Goal: Book appointment/travel/reservation

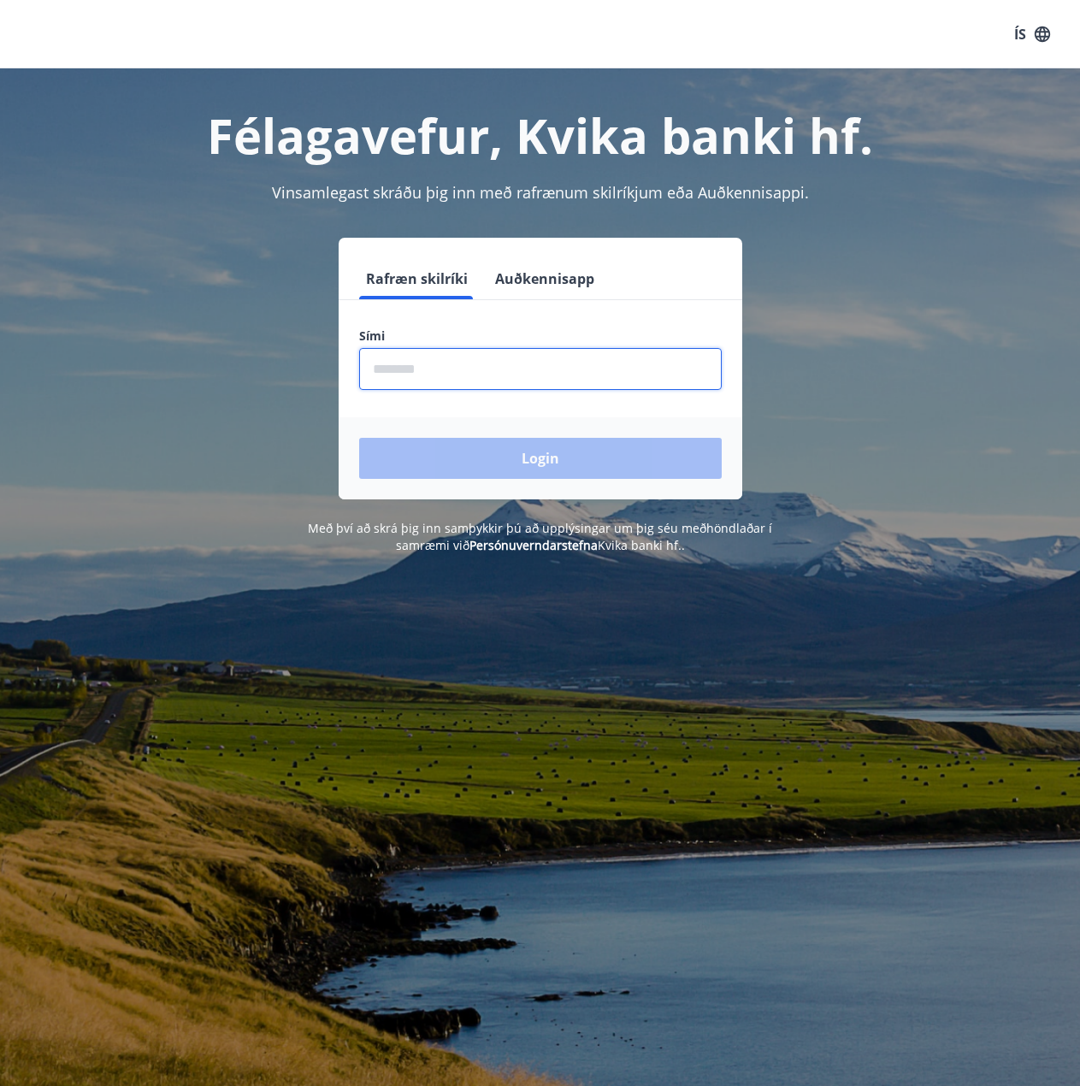
click at [495, 386] on input "phone" at bounding box center [540, 369] width 363 height 42
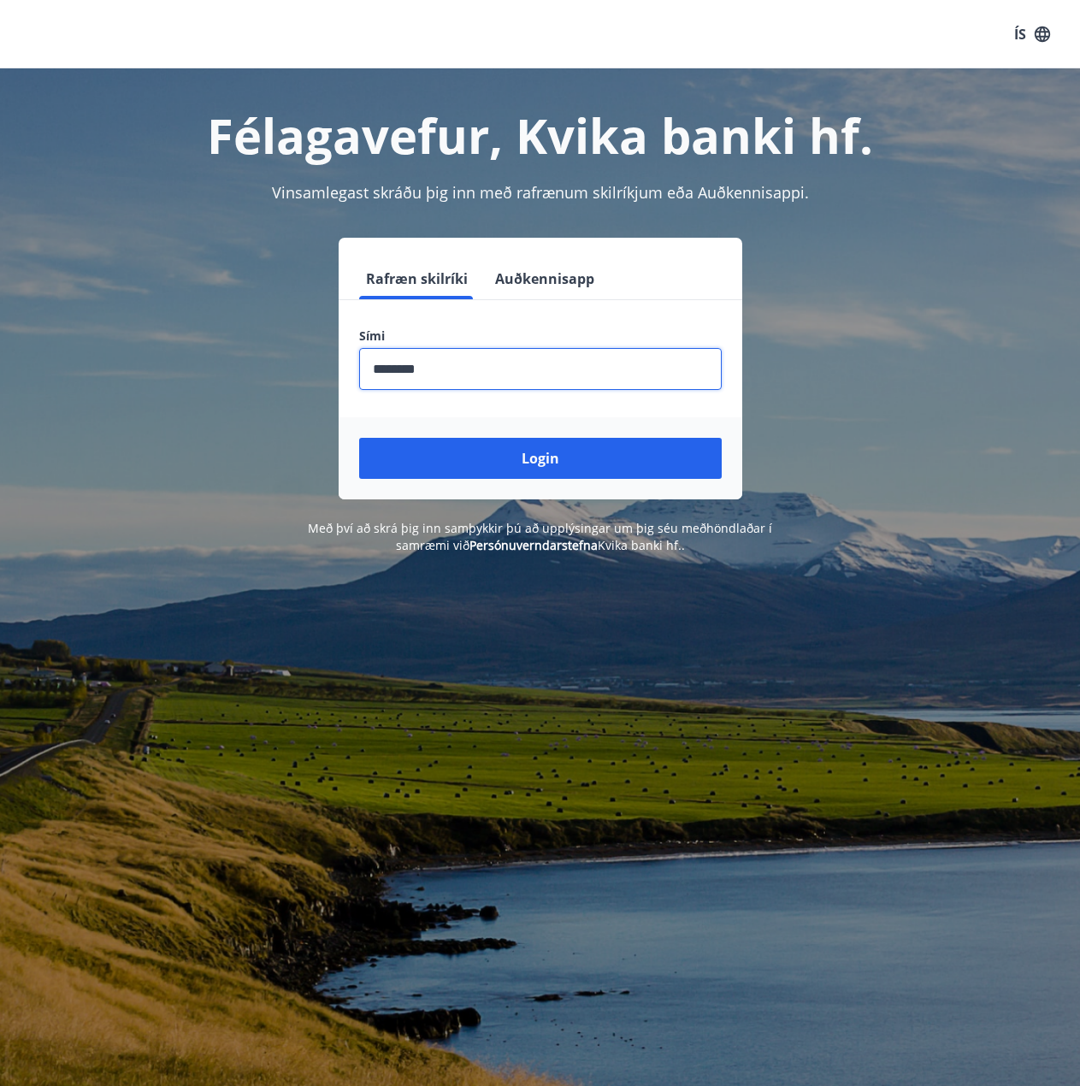
type input "********"
click at [359, 438] on button "Login" at bounding box center [540, 458] width 363 height 41
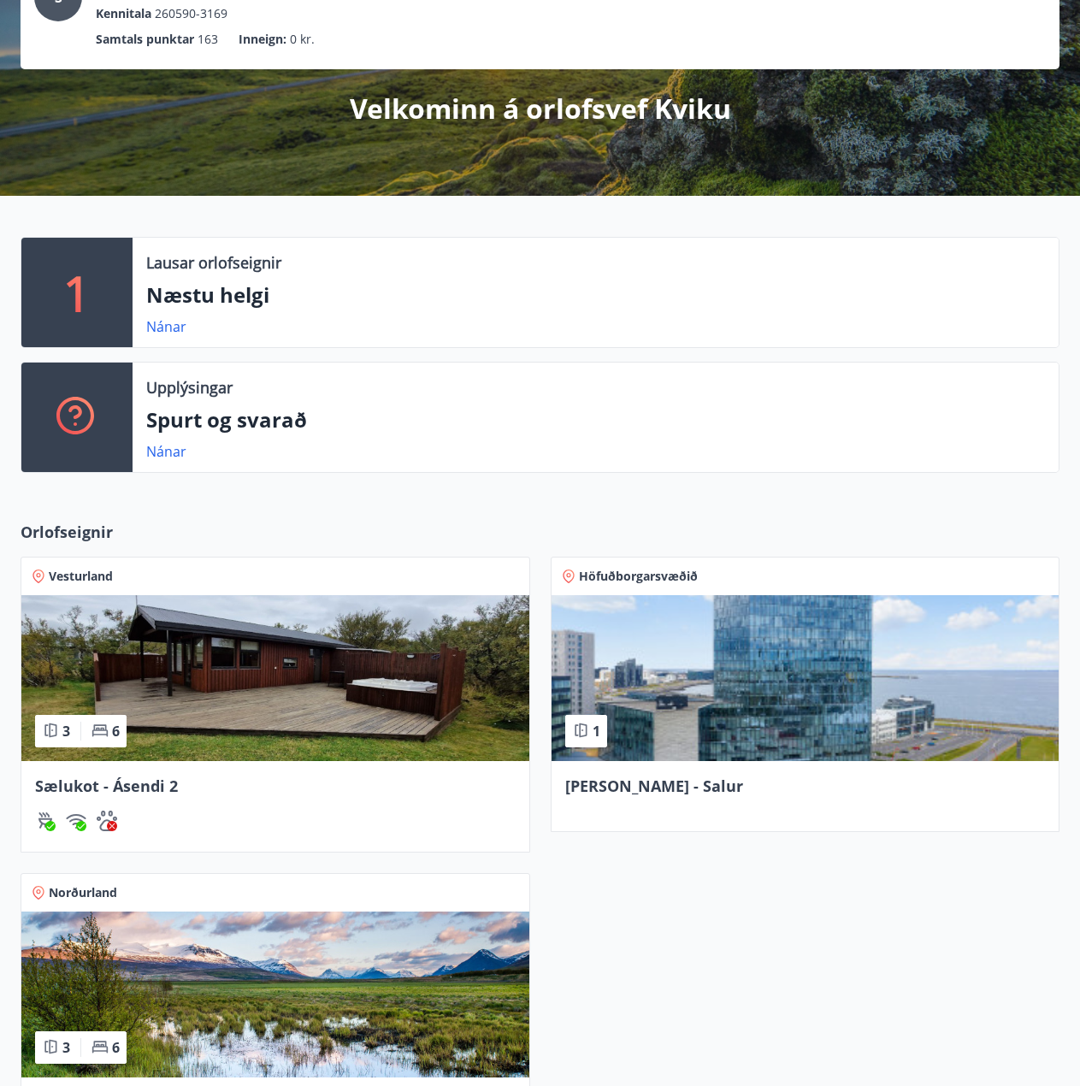
scroll to position [428, 0]
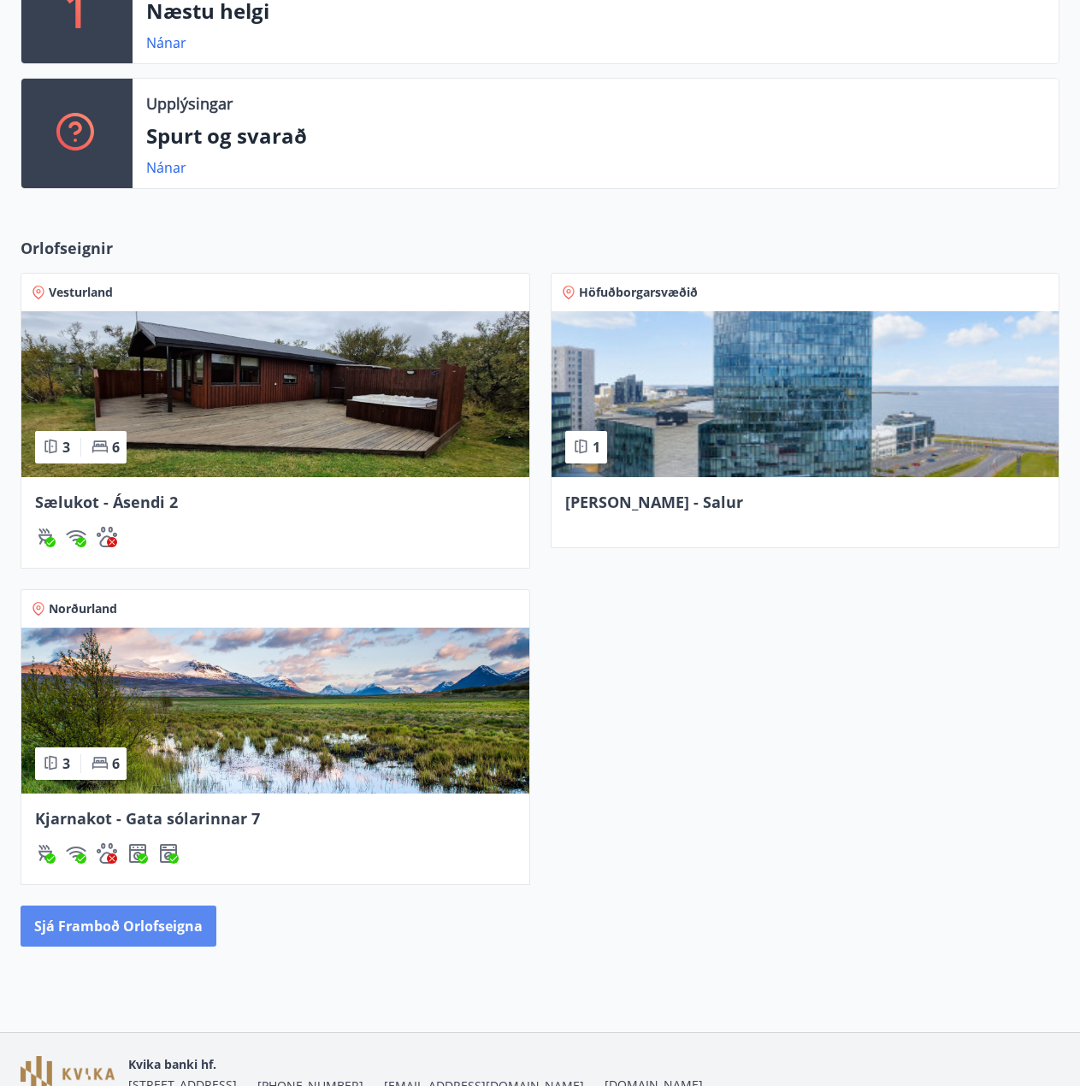
click at [180, 917] on button "Sjá framboð orlofseigna" at bounding box center [119, 926] width 196 height 41
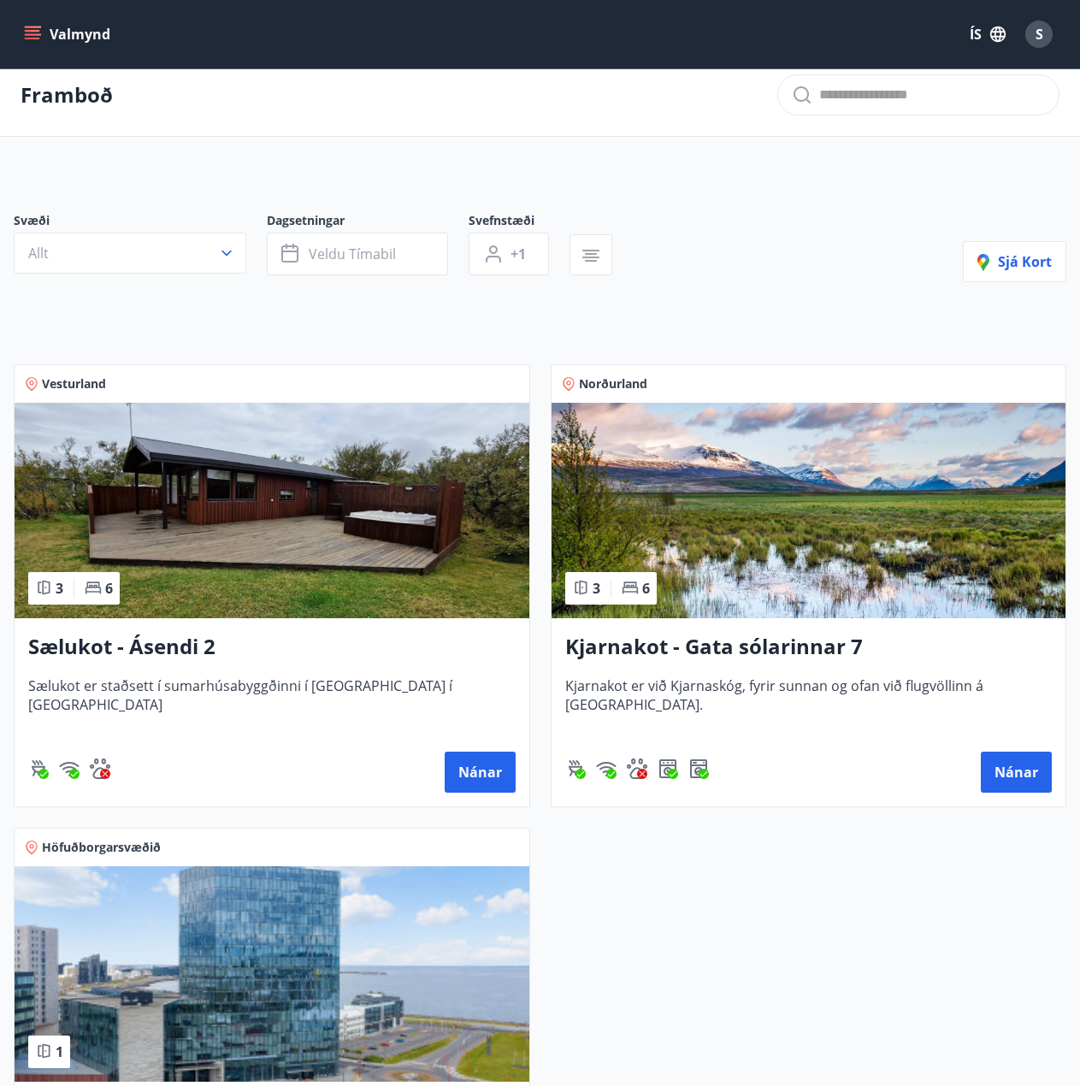
scroll to position [425, 0]
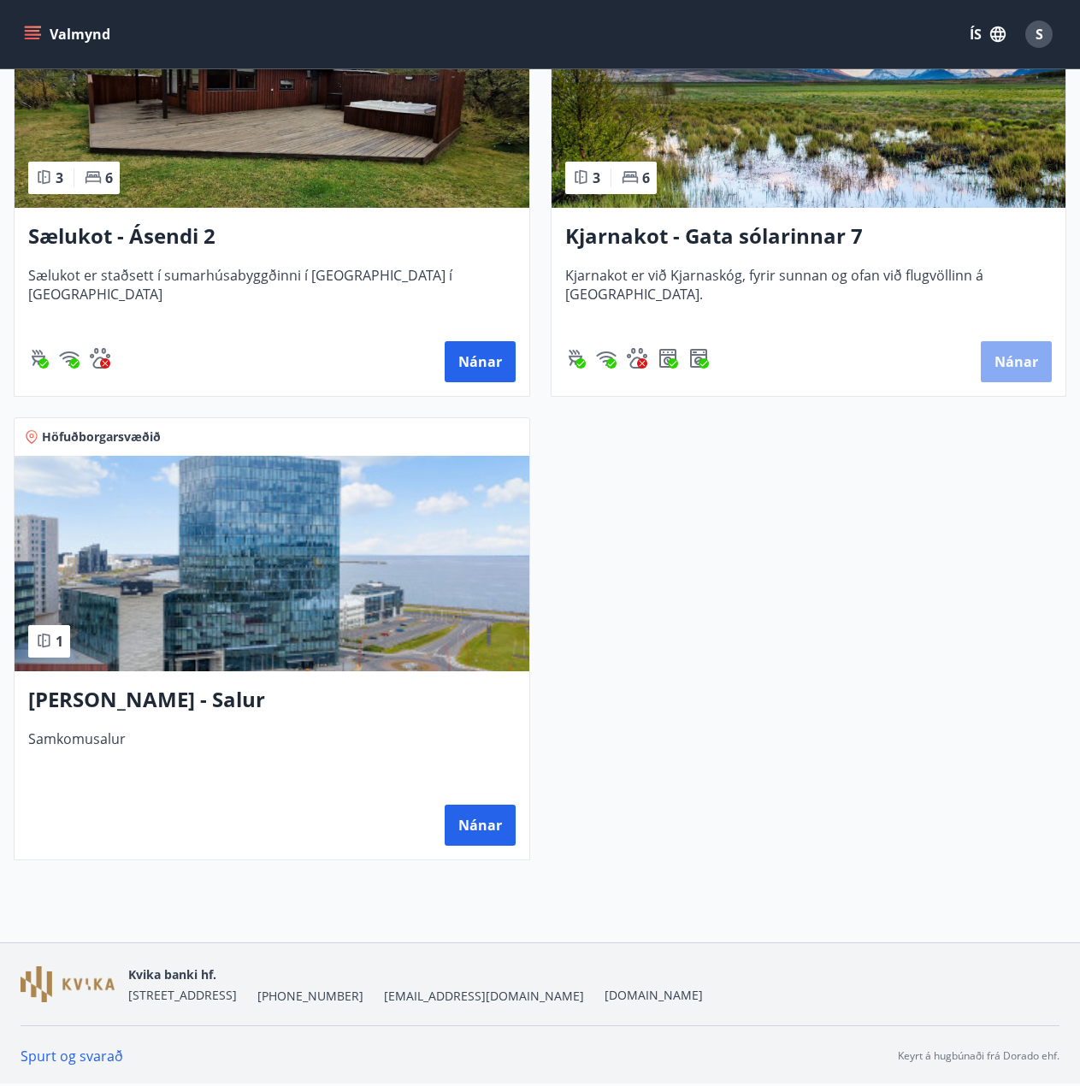
click at [1019, 356] on button "Nánar" at bounding box center [1016, 361] width 71 height 41
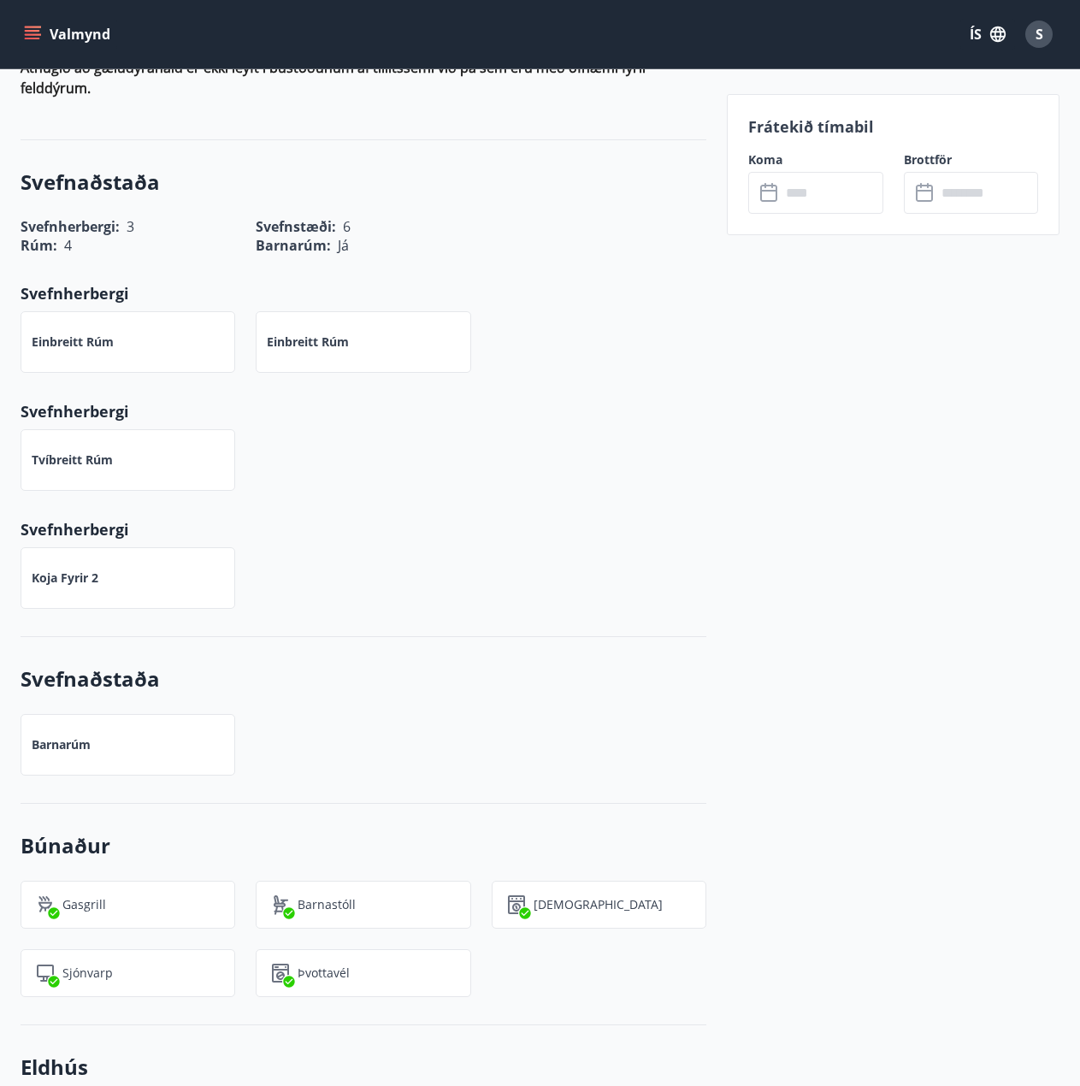
scroll to position [1026, 0]
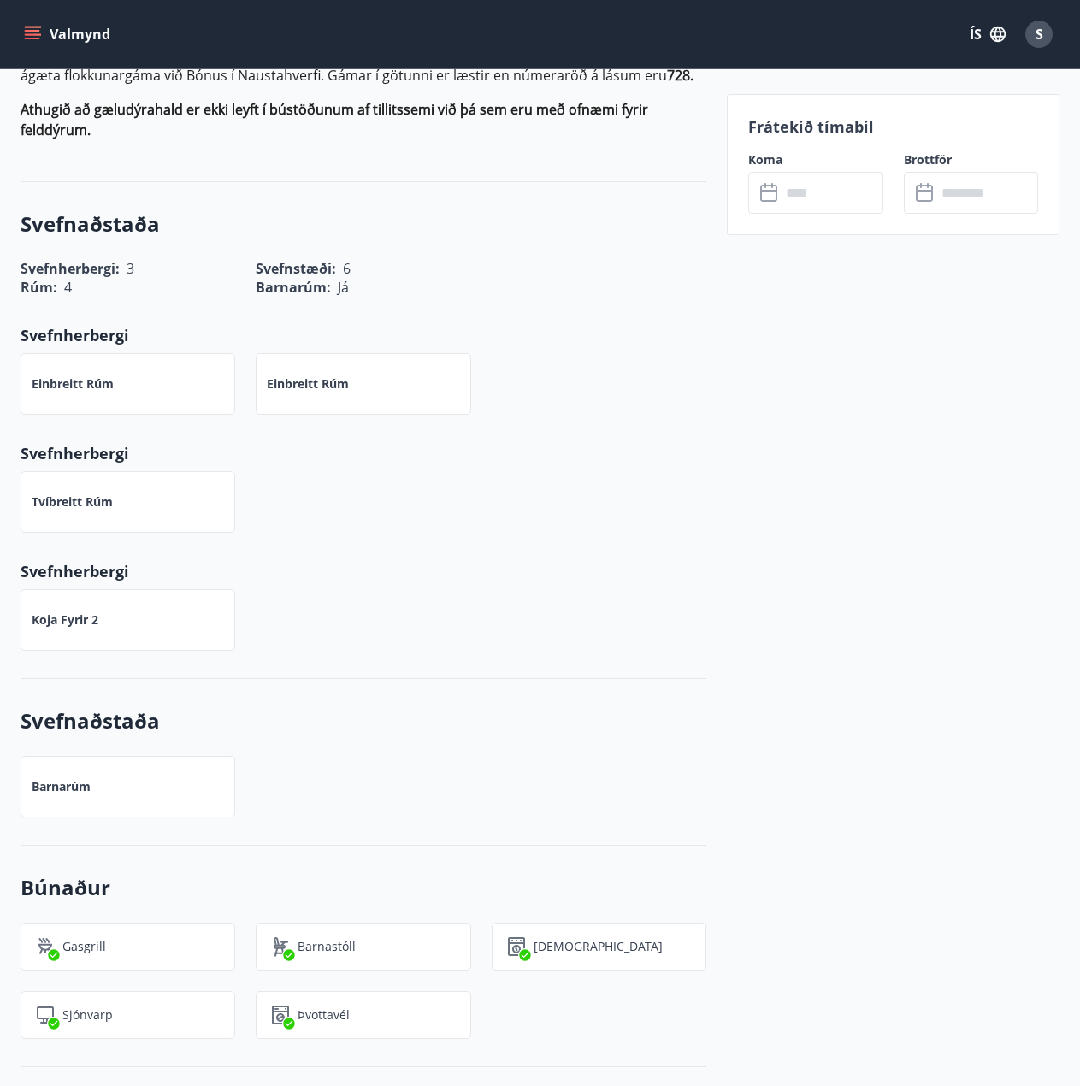
click at [802, 188] on input "text" at bounding box center [832, 193] width 103 height 42
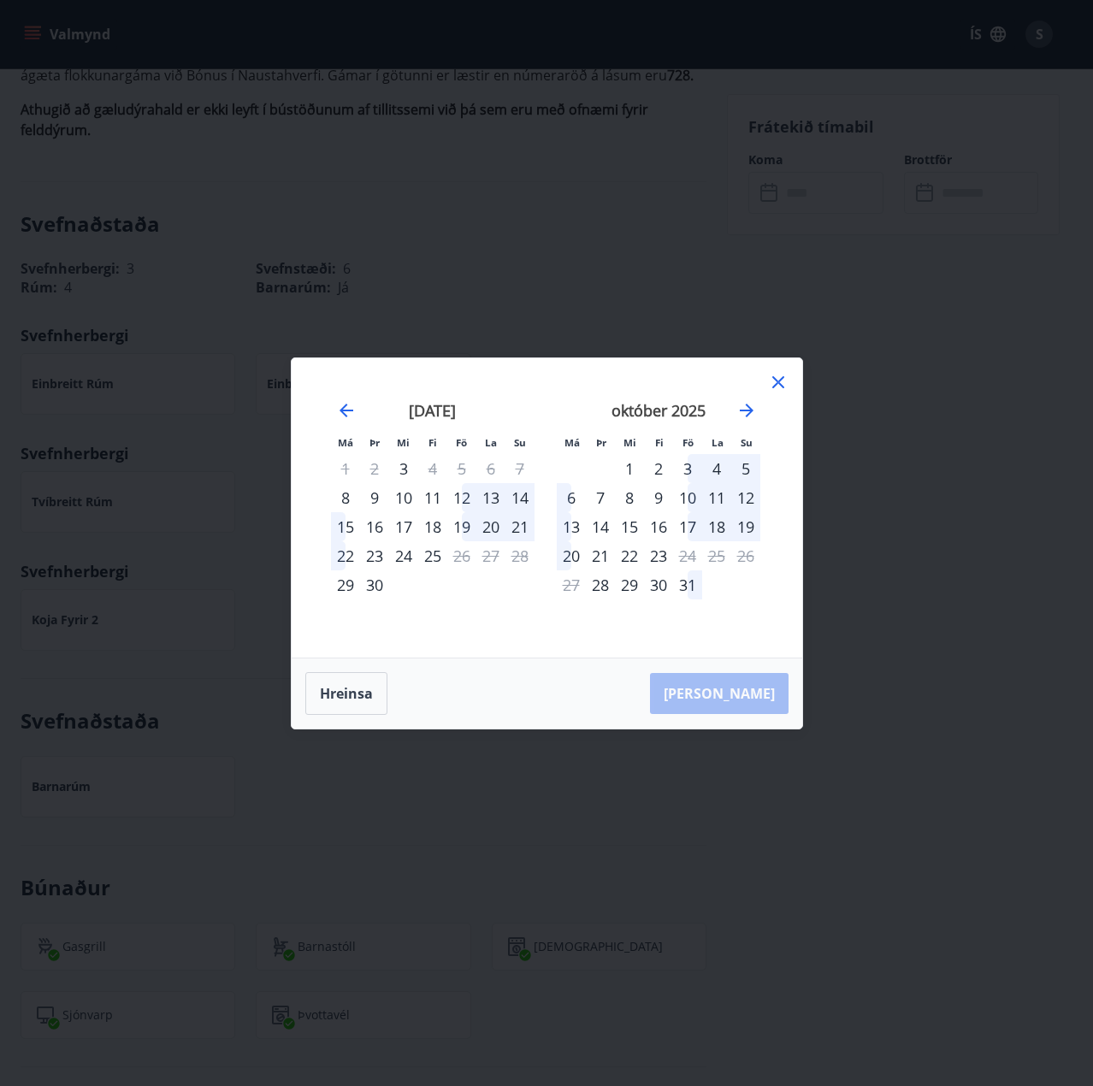
click at [465, 529] on div "19" at bounding box center [461, 526] width 29 height 29
click at [523, 527] on div "21" at bounding box center [519, 526] width 29 height 29
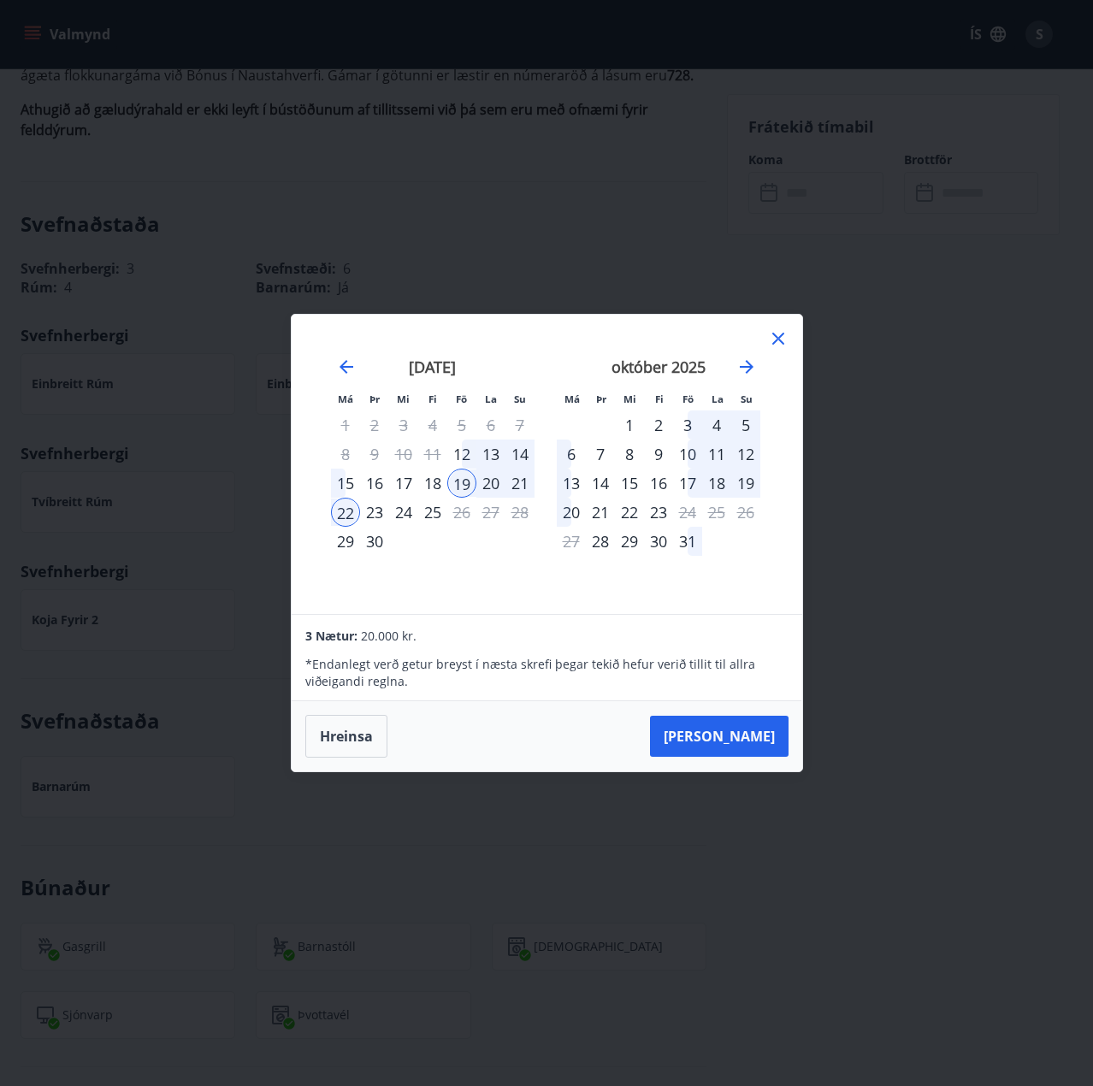
click at [777, 337] on icon at bounding box center [778, 338] width 21 height 21
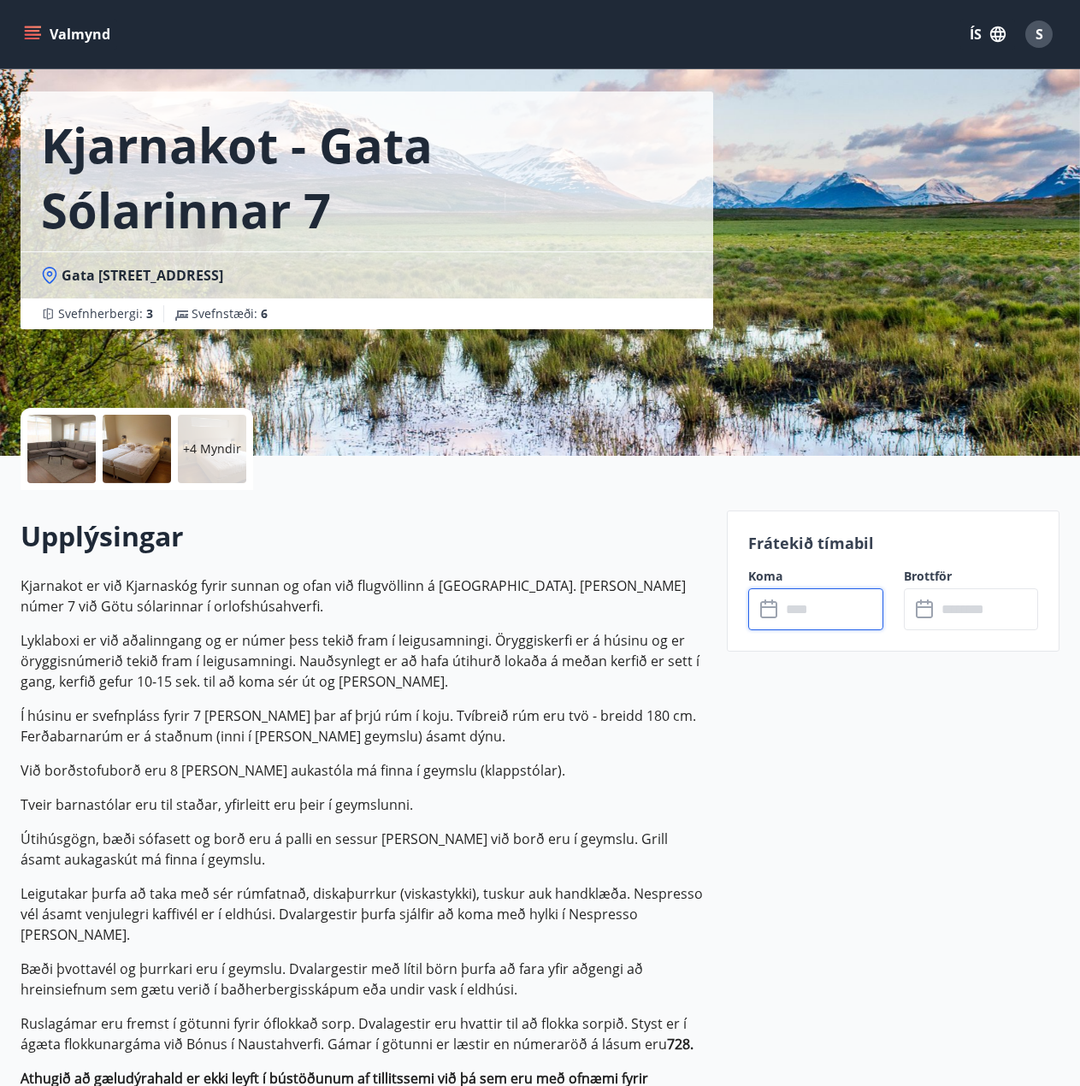
scroll to position [0, 0]
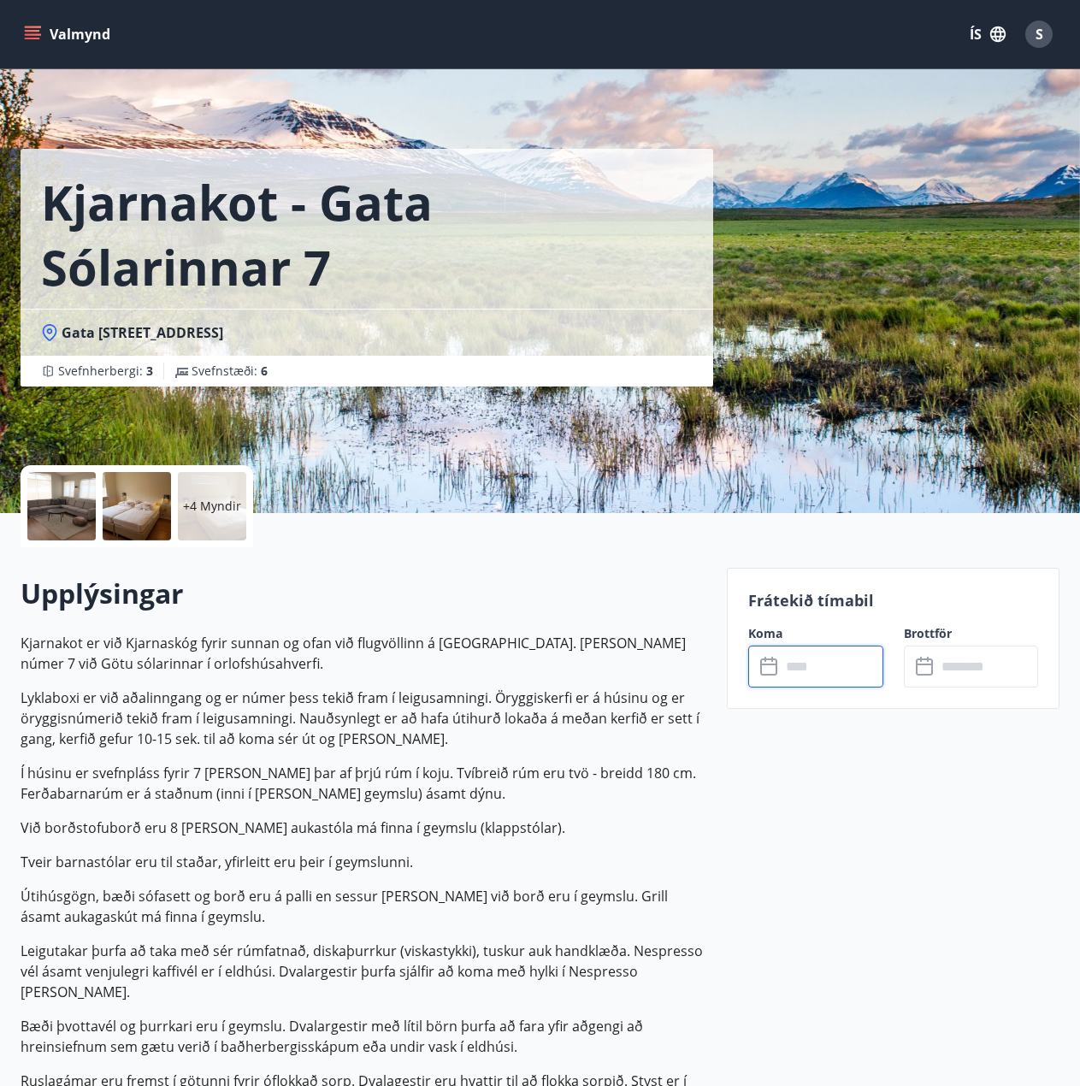
click at [836, 665] on input "text" at bounding box center [832, 667] width 103 height 42
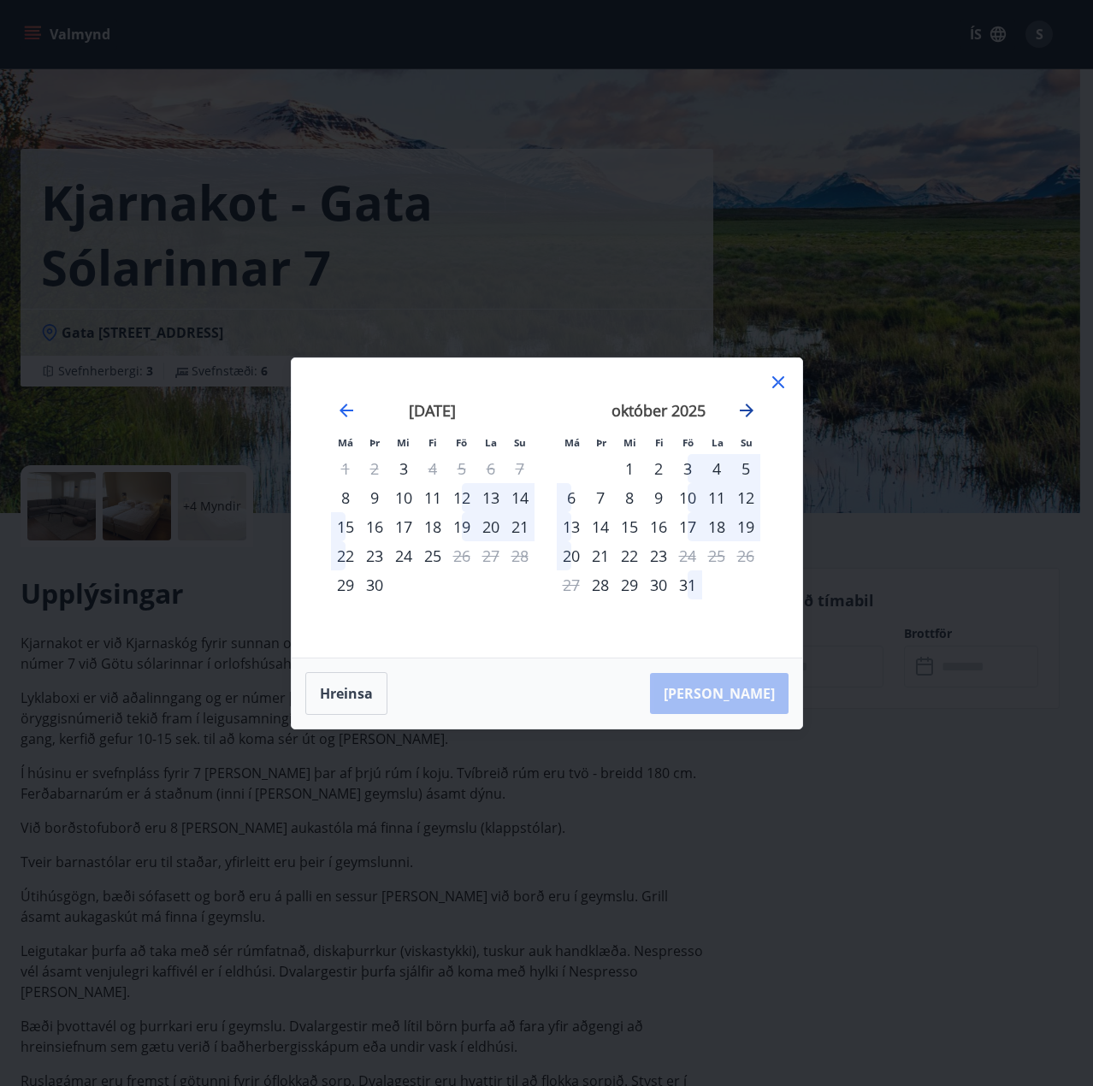
click at [746, 405] on icon "Move forward to switch to the next month." at bounding box center [747, 411] width 14 height 14
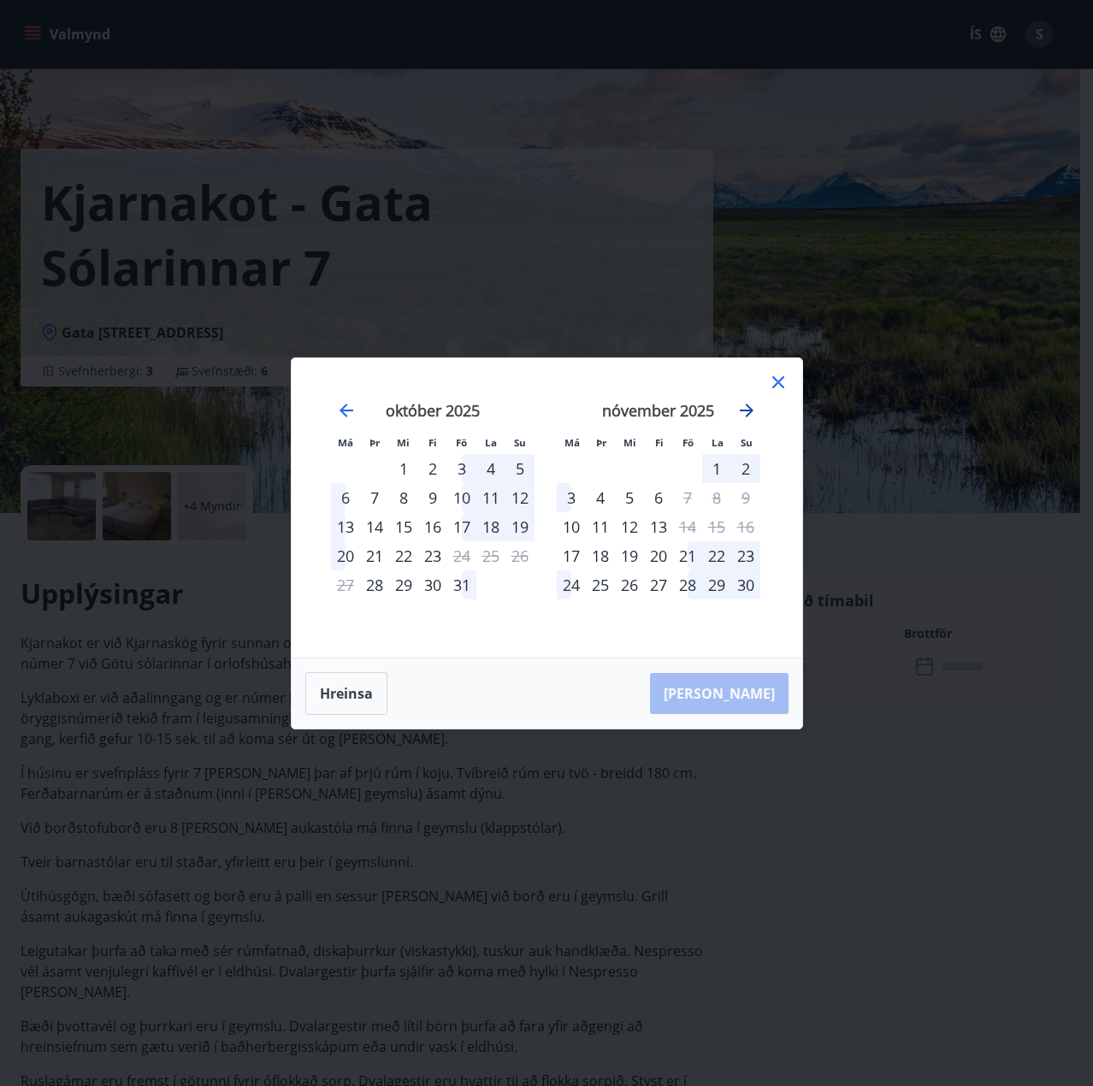
click at [746, 405] on icon "Move forward to switch to the next month." at bounding box center [747, 411] width 14 height 14
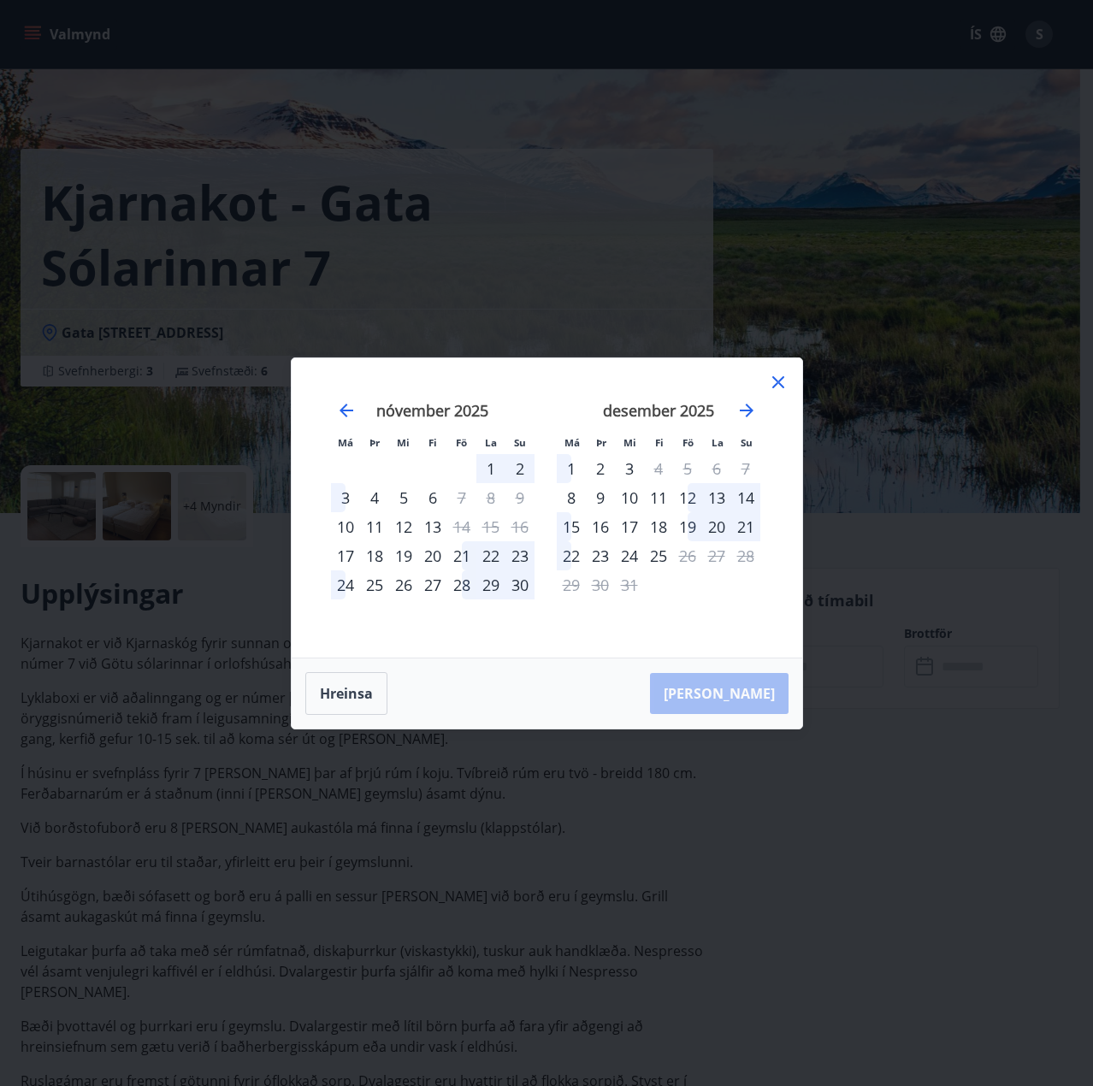
click at [780, 378] on icon at bounding box center [778, 382] width 21 height 21
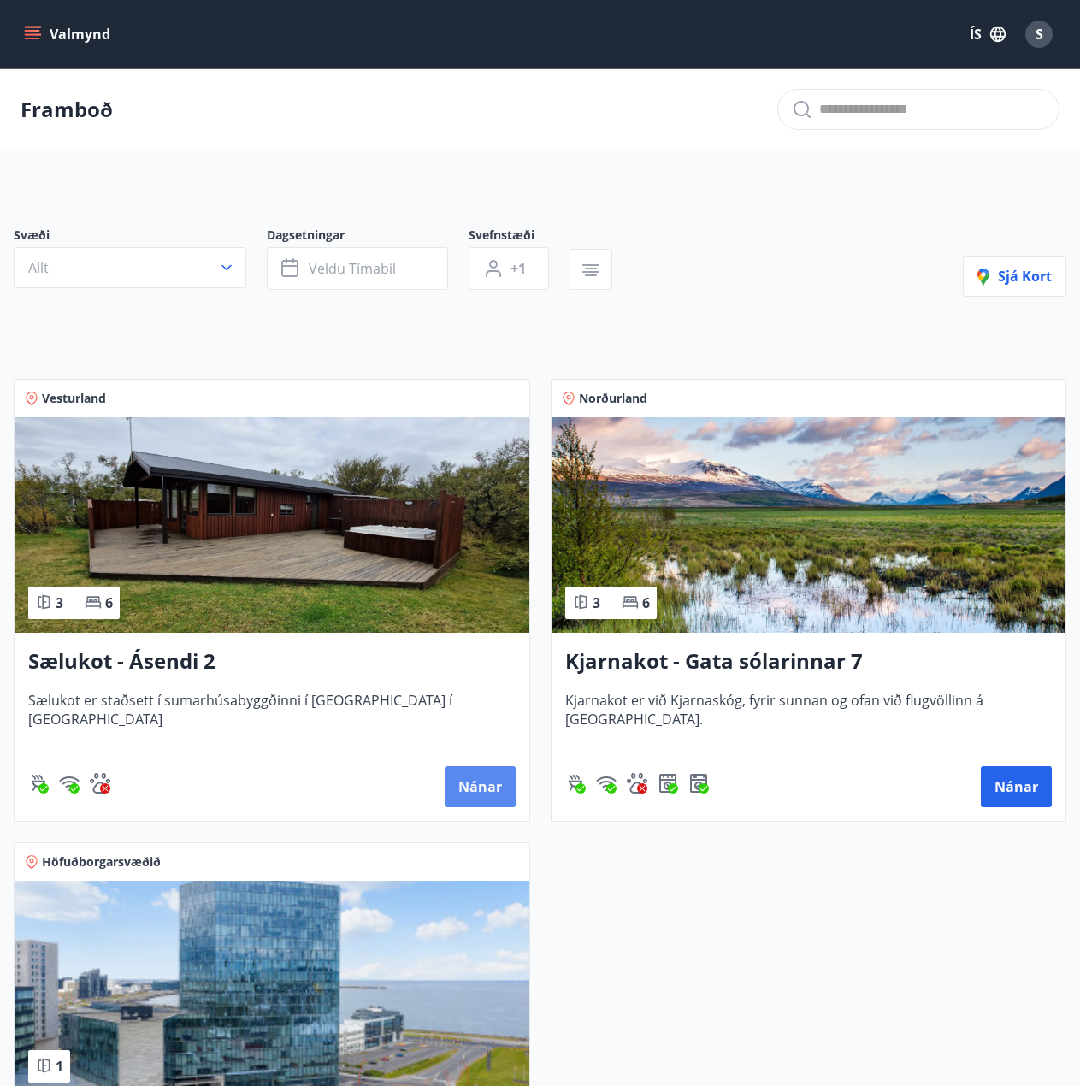
click at [511, 795] on button "Nánar" at bounding box center [480, 786] width 71 height 41
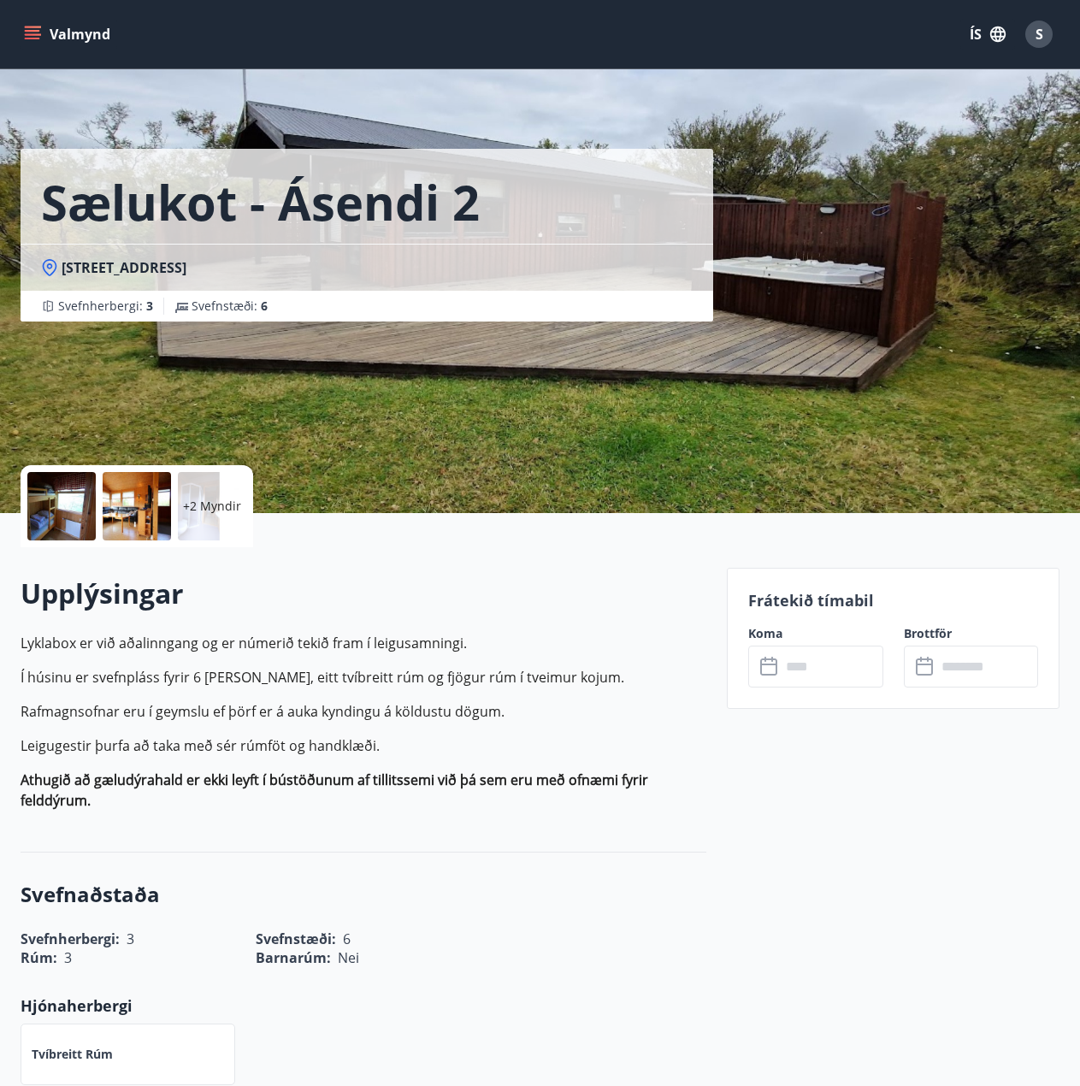
click at [812, 667] on input "text" at bounding box center [832, 667] width 103 height 42
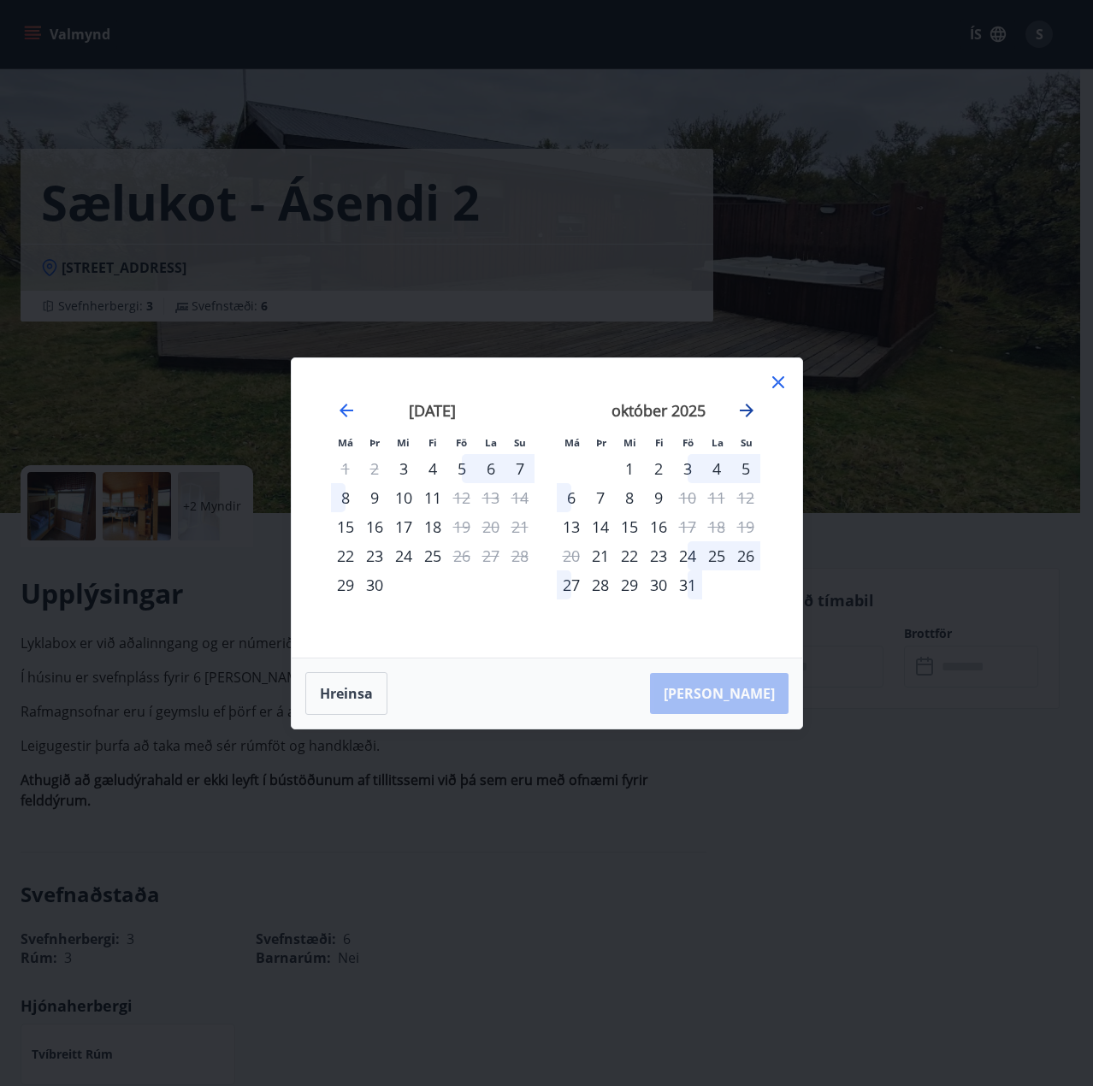
click at [751, 408] on icon "Move forward to switch to the next month." at bounding box center [747, 411] width 14 height 14
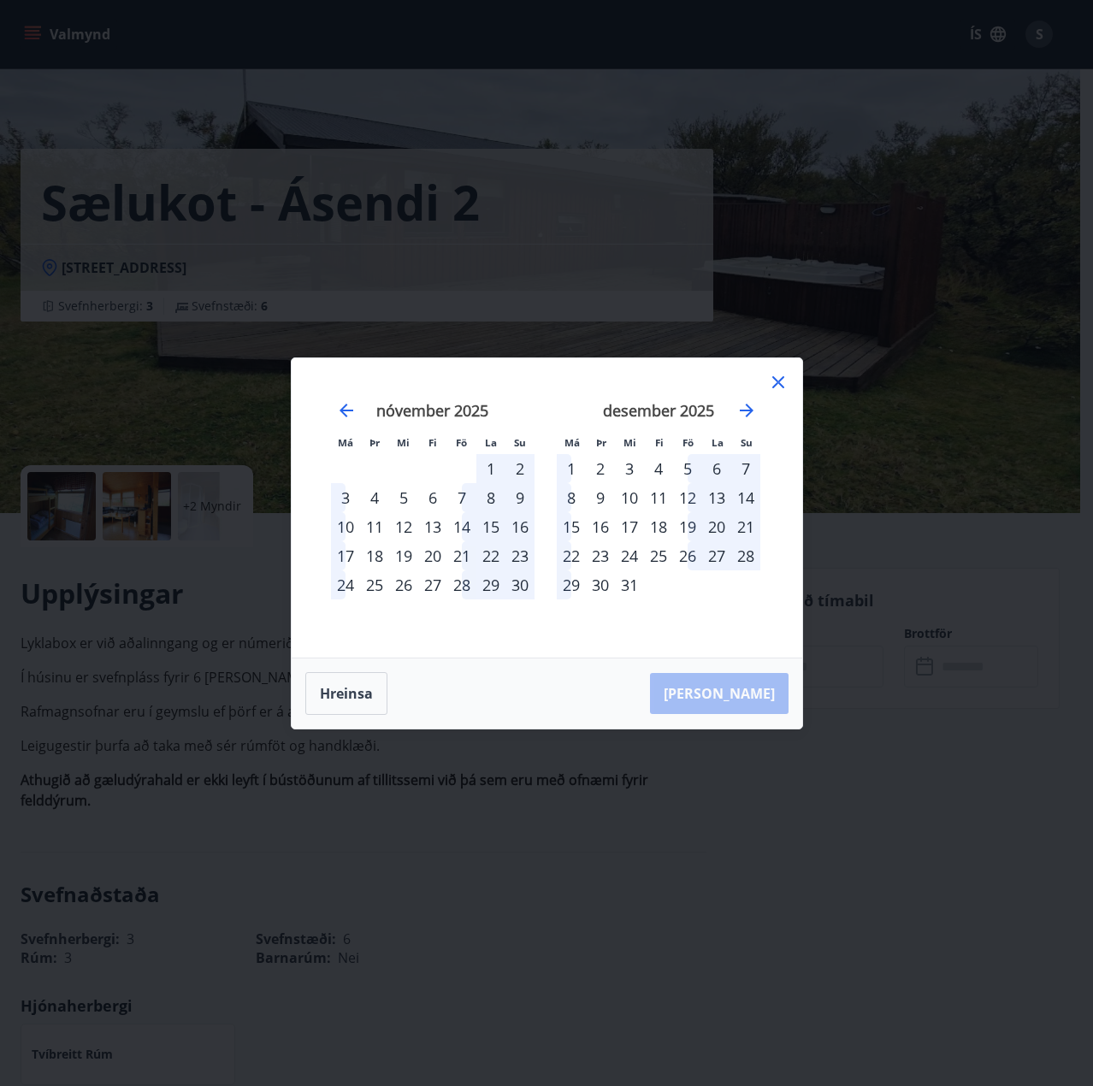
click at [781, 386] on icon at bounding box center [778, 382] width 12 height 12
